Goal: Navigation & Orientation: Find specific page/section

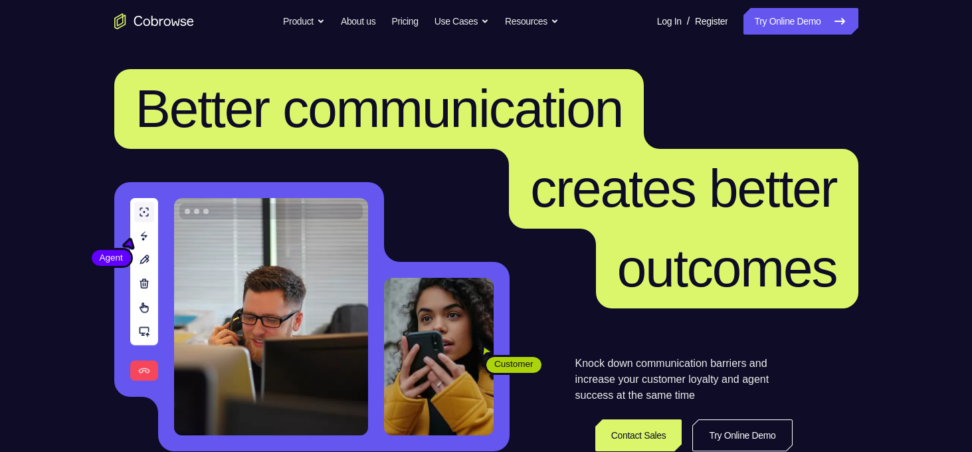
click at [776, 31] on link "Try Online Demo" at bounding box center [801, 21] width 114 height 27
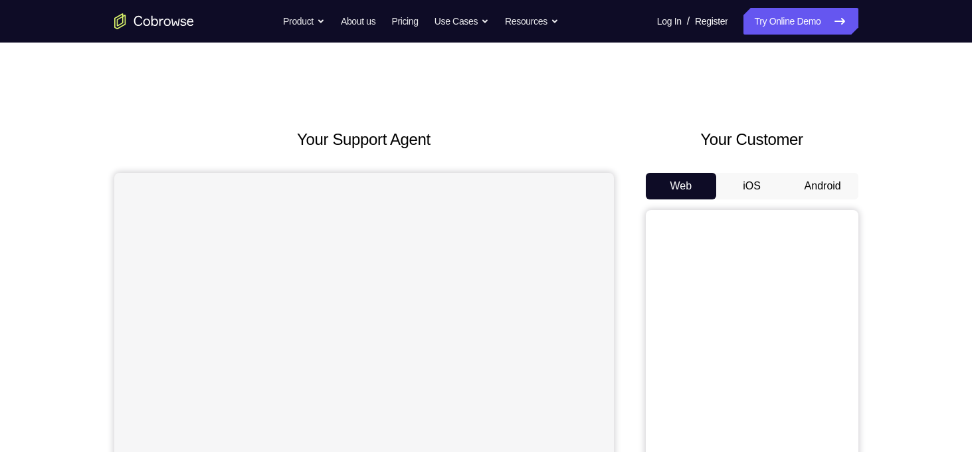
click at [813, 175] on button "Android" at bounding box center [823, 186] width 71 height 27
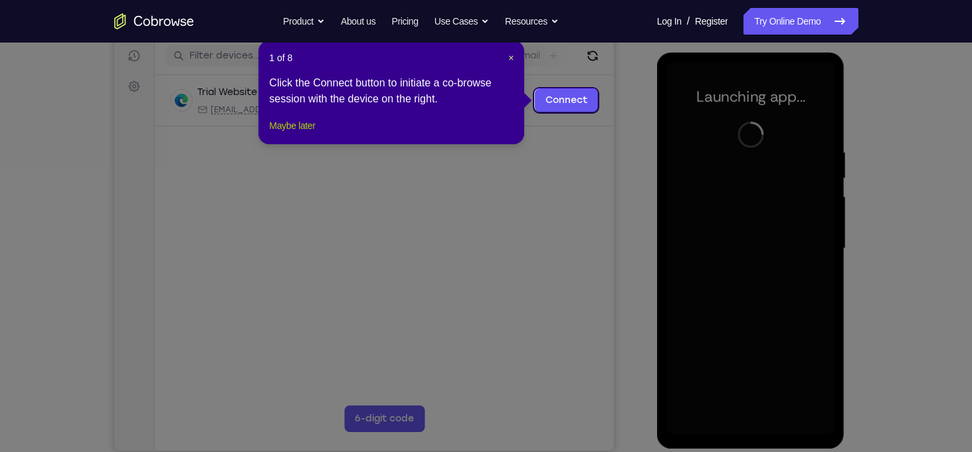
click at [315, 134] on button "Maybe later" at bounding box center [292, 126] width 46 height 16
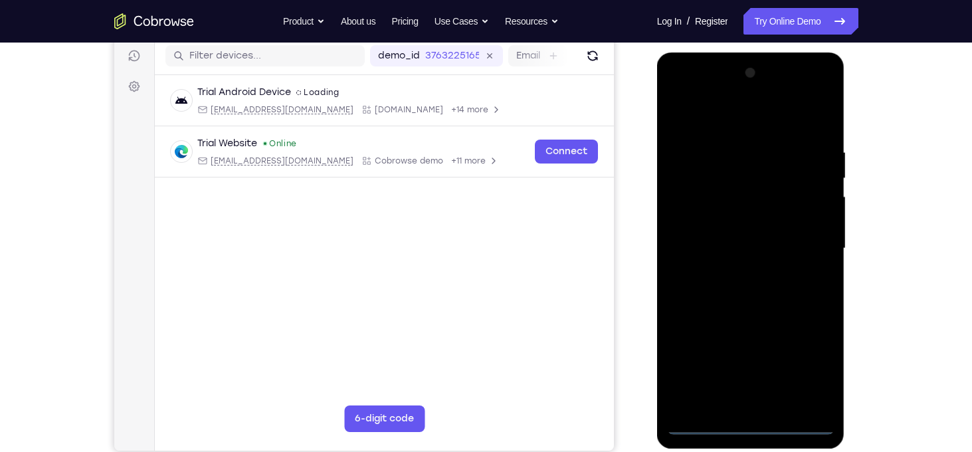
click at [751, 426] on div at bounding box center [750, 248] width 167 height 372
click at [809, 370] on div at bounding box center [750, 248] width 167 height 372
click at [746, 116] on div at bounding box center [750, 248] width 167 height 372
click at [807, 242] on div at bounding box center [750, 248] width 167 height 372
click at [768, 403] on div at bounding box center [750, 248] width 167 height 372
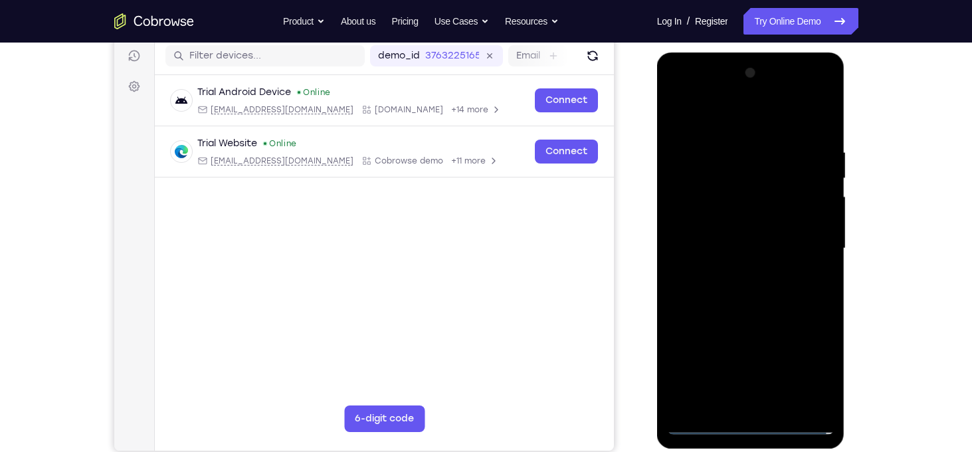
click at [756, 312] on div at bounding box center [750, 248] width 167 height 372
click at [738, 187] on div at bounding box center [750, 248] width 167 height 372
click at [722, 211] on div at bounding box center [750, 248] width 167 height 372
click at [724, 191] on div at bounding box center [750, 248] width 167 height 372
click at [739, 225] on div at bounding box center [750, 248] width 167 height 372
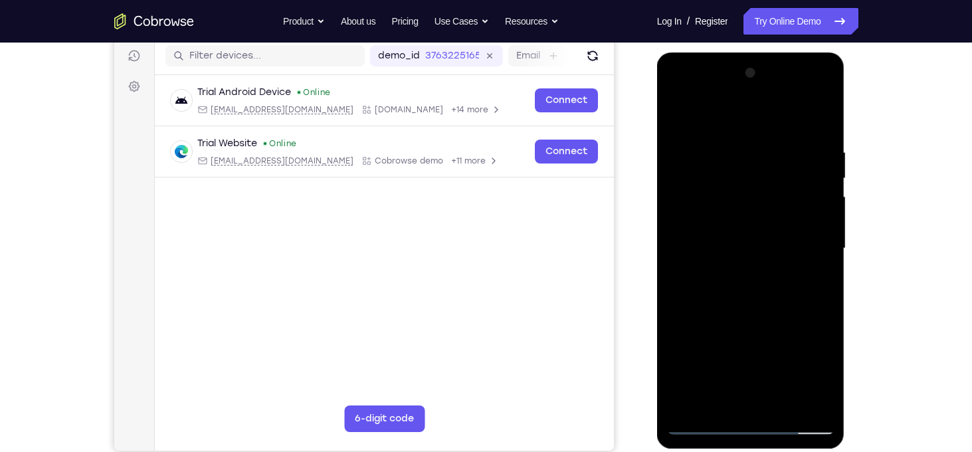
click at [737, 300] on div at bounding box center [750, 248] width 167 height 372
drag, startPoint x: 747, startPoint y: 287, endPoint x: 766, endPoint y: 238, distance: 52.8
click at [766, 238] on div at bounding box center [750, 248] width 167 height 372
click at [827, 255] on div at bounding box center [750, 248] width 167 height 372
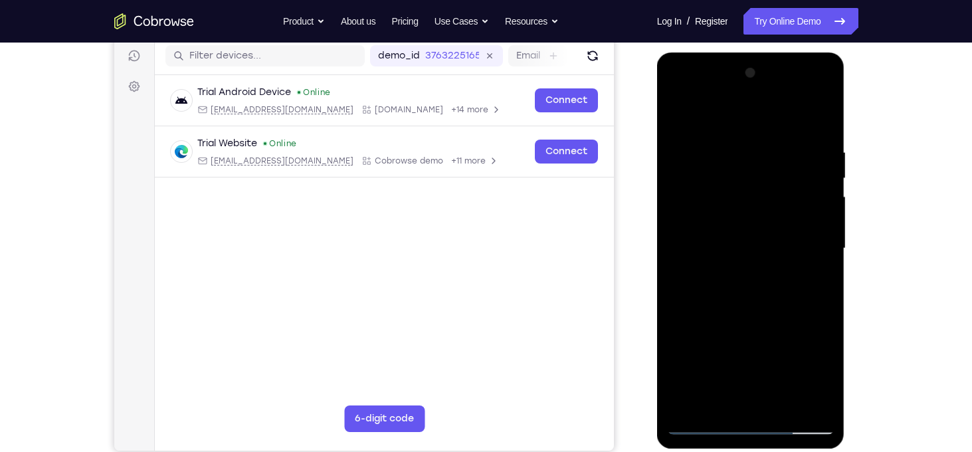
click at [673, 257] on div at bounding box center [750, 248] width 167 height 372
click at [674, 259] on div at bounding box center [750, 248] width 167 height 372
click at [823, 260] on div at bounding box center [750, 248] width 167 height 372
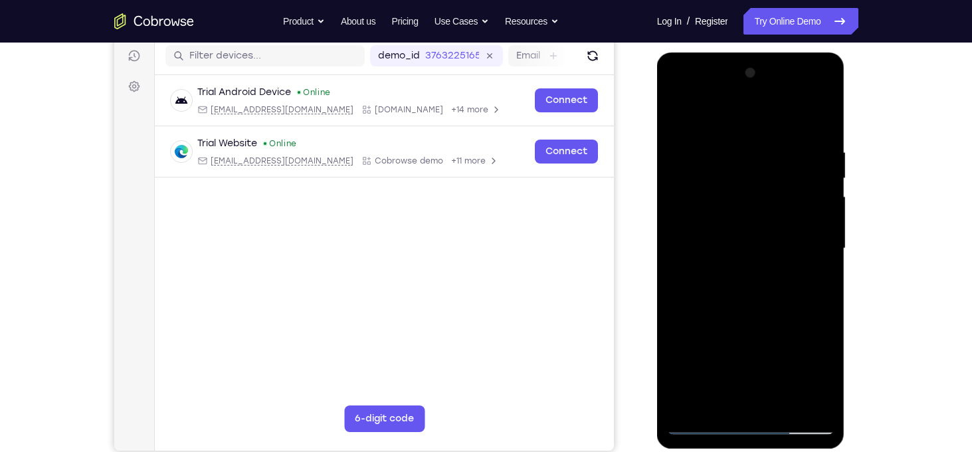
click at [823, 260] on div at bounding box center [750, 248] width 167 height 372
click at [825, 261] on div at bounding box center [750, 248] width 167 height 372
drag, startPoint x: 738, startPoint y: 337, endPoint x: 736, endPoint y: 387, distance: 50.5
click at [736, 387] on div at bounding box center [750, 248] width 167 height 372
click at [716, 400] on div at bounding box center [750, 248] width 167 height 372
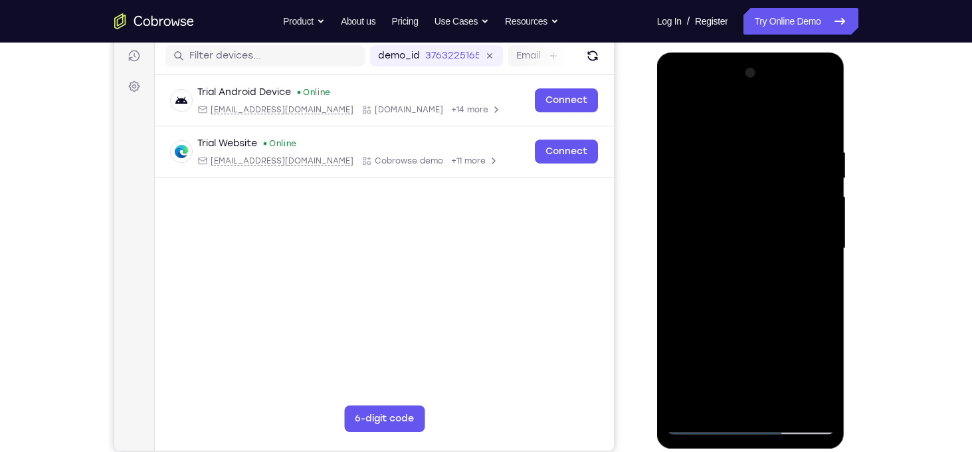
click at [734, 114] on div at bounding box center [750, 248] width 167 height 372
click at [825, 111] on div at bounding box center [750, 248] width 167 height 372
click at [688, 403] on div at bounding box center [750, 248] width 167 height 372
click at [776, 132] on div at bounding box center [750, 248] width 167 height 372
click at [820, 239] on div at bounding box center [750, 248] width 167 height 372
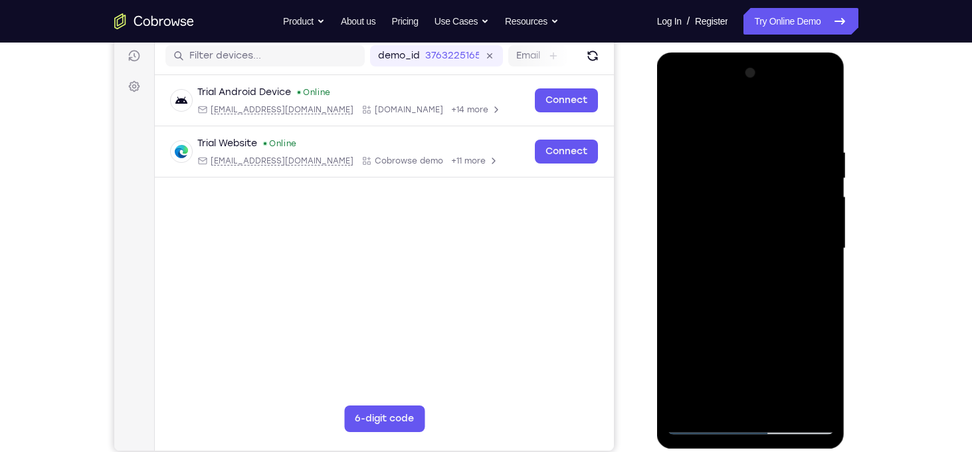
click at [687, 249] on div at bounding box center [750, 248] width 167 height 372
click at [784, 186] on div at bounding box center [750, 248] width 167 height 372
click at [825, 172] on div at bounding box center [750, 248] width 167 height 372
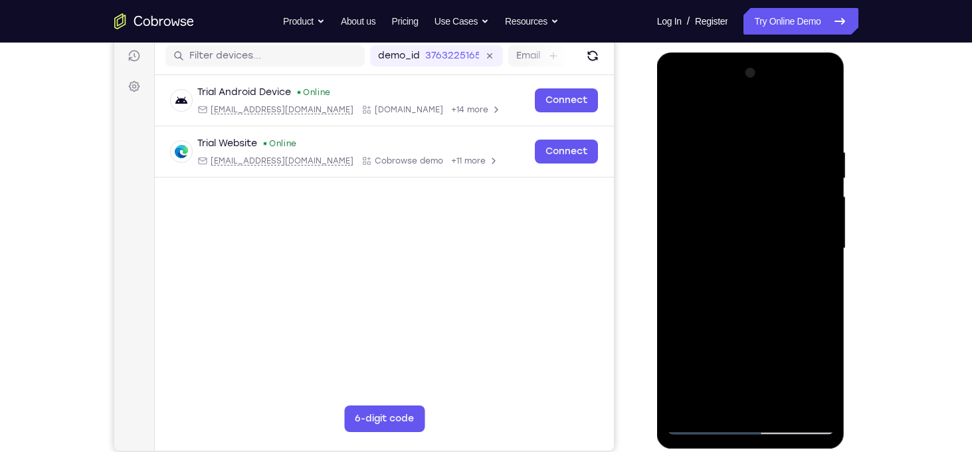
click at [814, 259] on div at bounding box center [750, 248] width 167 height 372
click at [814, 318] on div at bounding box center [750, 248] width 167 height 372
click at [814, 332] on div at bounding box center [750, 248] width 167 height 372
click at [809, 252] on div at bounding box center [750, 248] width 167 height 372
click at [818, 187] on div at bounding box center [750, 248] width 167 height 372
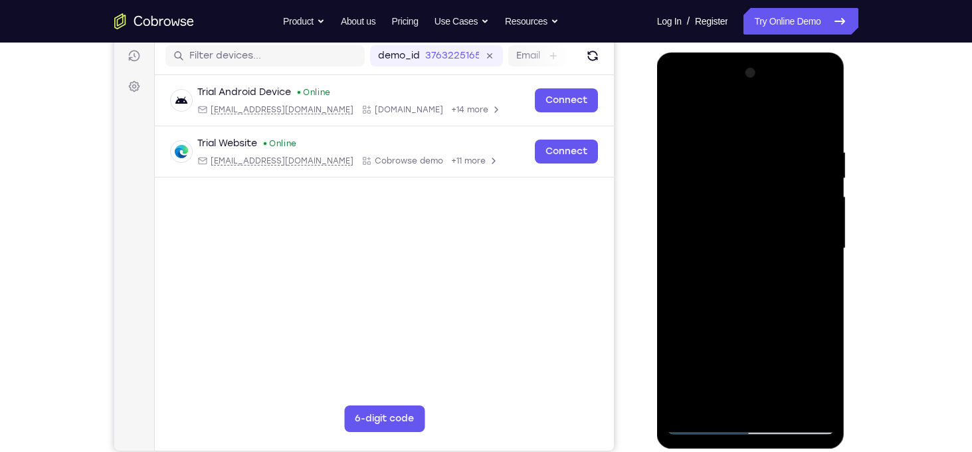
click at [696, 251] on div at bounding box center [750, 248] width 167 height 372
click at [811, 215] on div at bounding box center [750, 248] width 167 height 372
click at [800, 401] on div at bounding box center [750, 248] width 167 height 372
click at [817, 115] on div at bounding box center [750, 248] width 167 height 372
drag, startPoint x: 793, startPoint y: 146, endPoint x: 708, endPoint y: 143, distance: 85.1
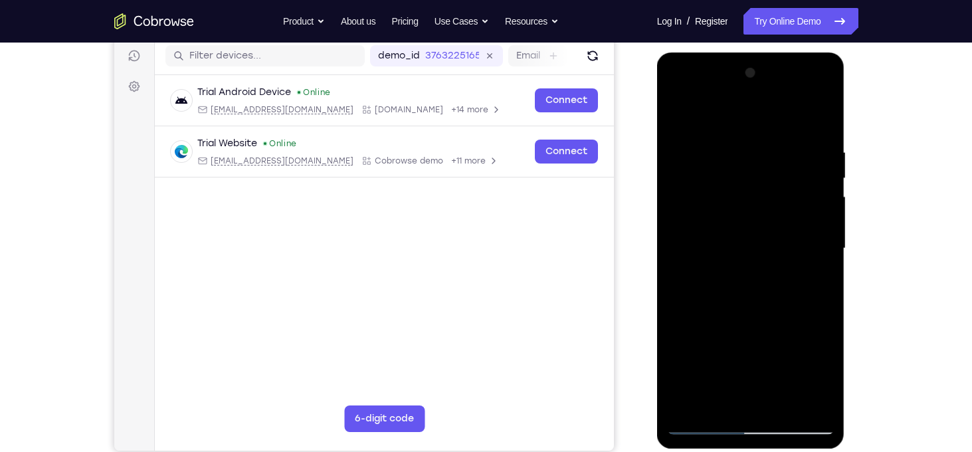
click at [708, 143] on div at bounding box center [750, 248] width 167 height 372
drag, startPoint x: 806, startPoint y: 152, endPoint x: 689, endPoint y: 148, distance: 117.1
click at [689, 148] on div at bounding box center [750, 248] width 167 height 372
drag, startPoint x: 814, startPoint y: 148, endPoint x: 710, endPoint y: 130, distance: 105.3
click at [710, 130] on div at bounding box center [750, 248] width 167 height 372
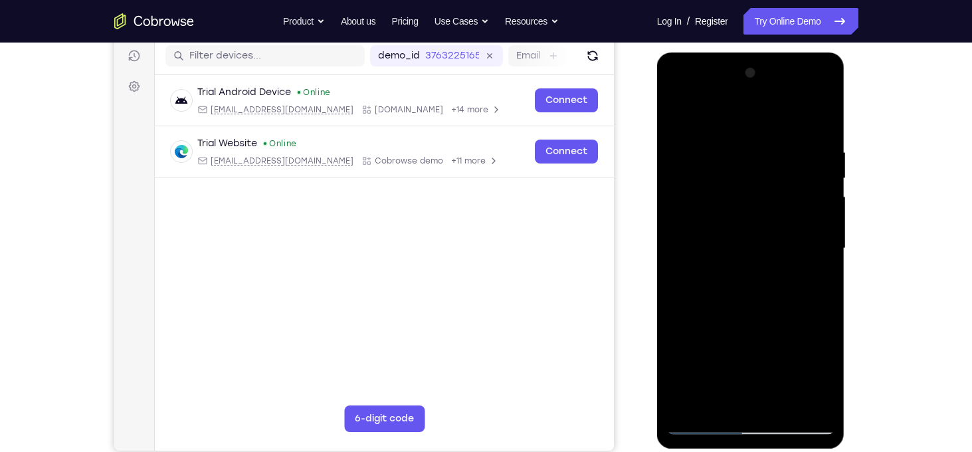
drag, startPoint x: 818, startPoint y: 140, endPoint x: 658, endPoint y: 125, distance: 160.9
click at [658, 125] on div at bounding box center [751, 251] width 188 height 396
drag, startPoint x: 785, startPoint y: 148, endPoint x: 680, endPoint y: 143, distance: 105.1
click at [680, 143] on div at bounding box center [750, 248] width 167 height 372
drag, startPoint x: 813, startPoint y: 138, endPoint x: 715, endPoint y: 144, distance: 98.5
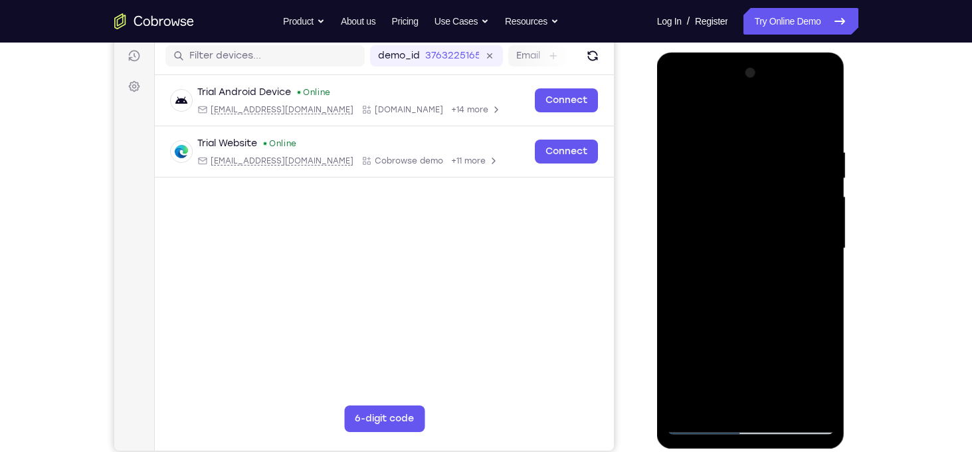
click at [715, 144] on div at bounding box center [750, 248] width 167 height 372
drag, startPoint x: 820, startPoint y: 143, endPoint x: 681, endPoint y: 131, distance: 139.4
click at [681, 131] on div at bounding box center [750, 248] width 167 height 372
drag, startPoint x: 813, startPoint y: 150, endPoint x: 684, endPoint y: 152, distance: 128.9
click at [684, 152] on div at bounding box center [750, 248] width 167 height 372
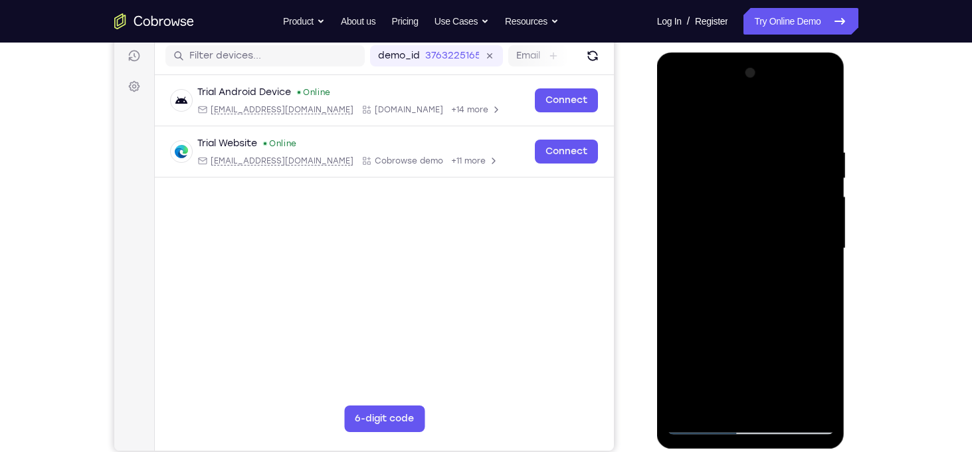
drag, startPoint x: 804, startPoint y: 148, endPoint x: 707, endPoint y: 141, distance: 97.3
click at [707, 141] on div at bounding box center [750, 248] width 167 height 372
click at [782, 406] on div at bounding box center [750, 248] width 167 height 372
click at [706, 424] on div at bounding box center [750, 248] width 167 height 372
drag, startPoint x: 748, startPoint y: 292, endPoint x: 794, endPoint y: 165, distance: 135.6
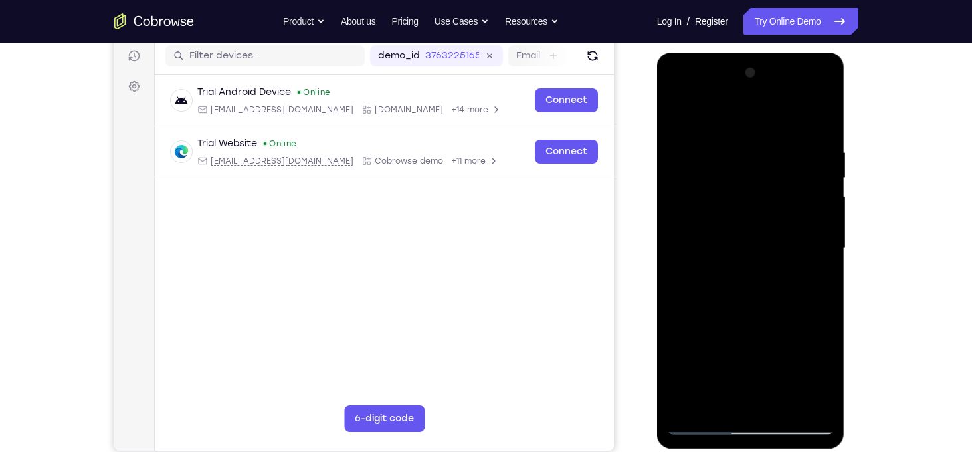
click at [794, 165] on div at bounding box center [750, 248] width 167 height 372
drag, startPoint x: 748, startPoint y: 350, endPoint x: 772, endPoint y: 228, distance: 124.6
click at [772, 228] on div at bounding box center [750, 248] width 167 height 372
drag, startPoint x: 747, startPoint y: 306, endPoint x: 796, endPoint y: 193, distance: 122.6
click at [796, 193] on div at bounding box center [750, 248] width 167 height 372
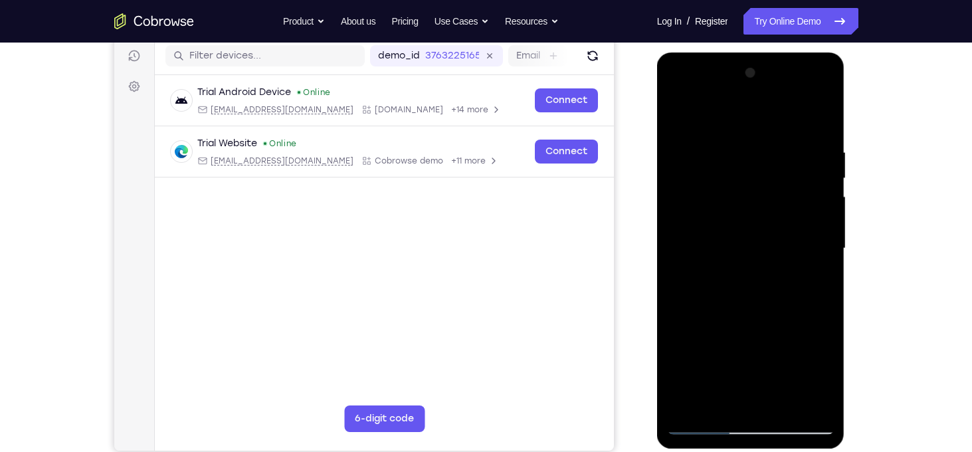
drag, startPoint x: 746, startPoint y: 294, endPoint x: 764, endPoint y: 188, distance: 107.9
click at [764, 188] on div at bounding box center [750, 248] width 167 height 372
